Goal: Information Seeking & Learning: Learn about a topic

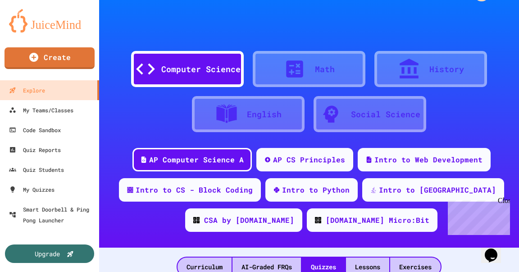
scroll to position [23, 0]
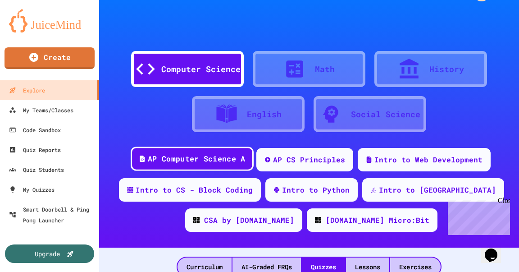
click at [220, 160] on div "AP Computer Science A" at bounding box center [196, 158] width 97 height 11
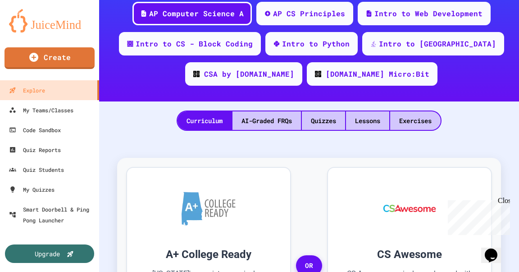
scroll to position [154, 0]
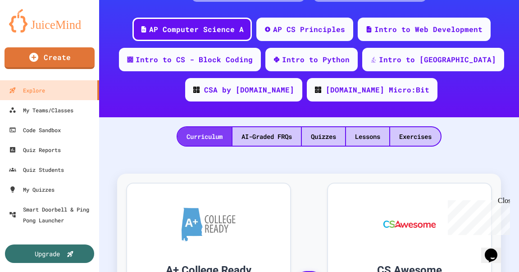
click at [206, 136] on div "Curriculum" at bounding box center [205, 136] width 54 height 18
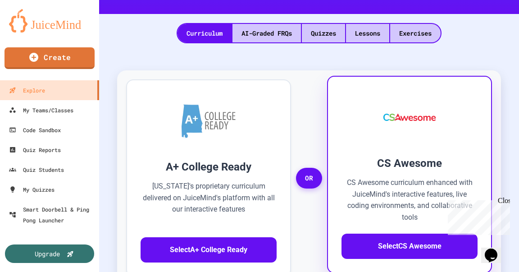
scroll to position [256, 0]
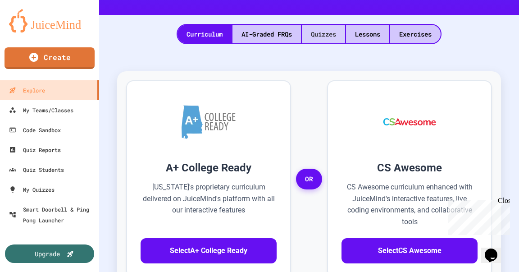
click at [329, 33] on div "Quizzes" at bounding box center [323, 34] width 43 height 18
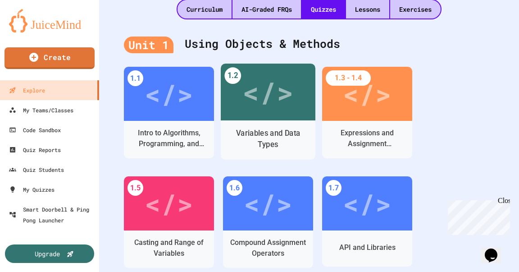
scroll to position [288, 0]
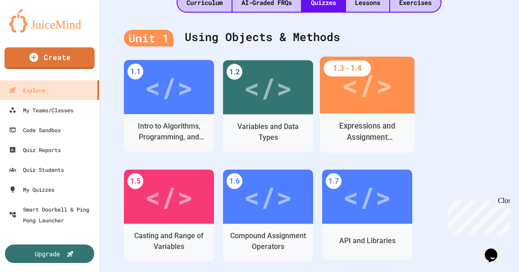
click at [366, 104] on div "</>" at bounding box center [367, 85] width 51 height 43
